Goal: Task Accomplishment & Management: Use online tool/utility

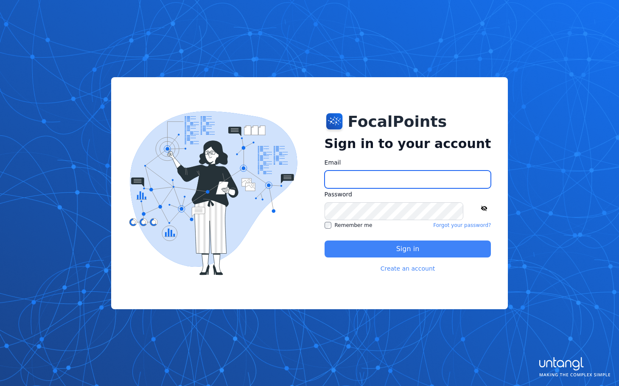
type input "**********"
click at [408, 245] on button "Sign in" at bounding box center [408, 249] width 167 height 17
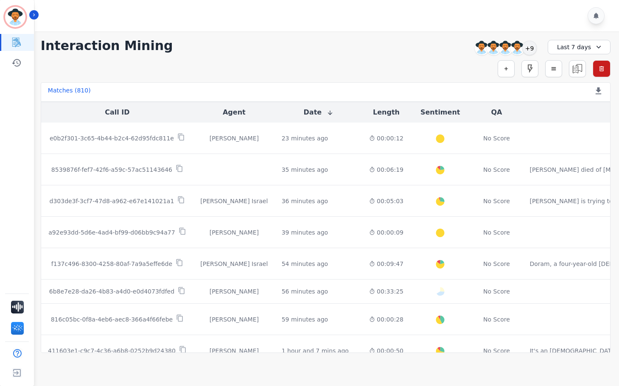
click at [186, 60] on div "**********" at bounding box center [325, 192] width 587 height 322
click at [505, 90] on div "Matches ( 810 ) Export Call List" at bounding box center [326, 92] width 570 height 20
